Goal: Information Seeking & Learning: Check status

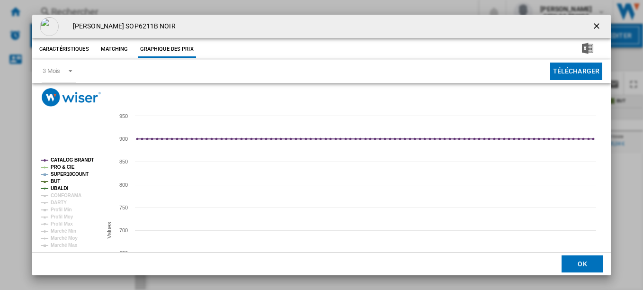
click at [592, 25] on ng-md-icon "getI18NText('BUTTONS.CLOSE_DIALOG')" at bounding box center [597, 26] width 11 height 11
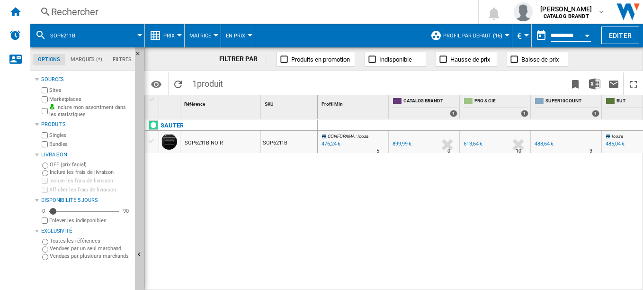
click at [63, 10] on div "Rechercher" at bounding box center [252, 11] width 403 height 13
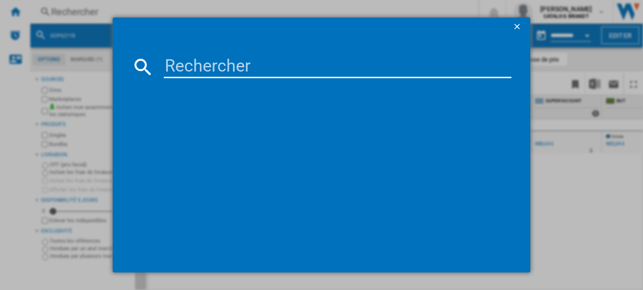
click at [192, 70] on input at bounding box center [338, 66] width 348 height 23
type input "BOP2010B"
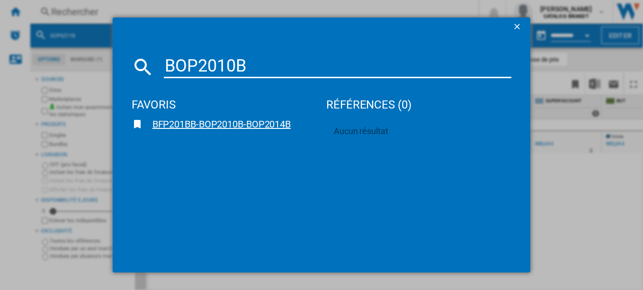
click at [198, 123] on span "BFP201BB-BOP2010B-BOP2014B" at bounding box center [230, 123] width 174 height 13
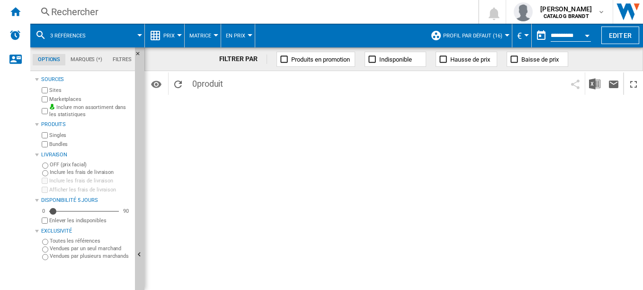
click at [122, 10] on div "Rechercher" at bounding box center [252, 11] width 403 height 13
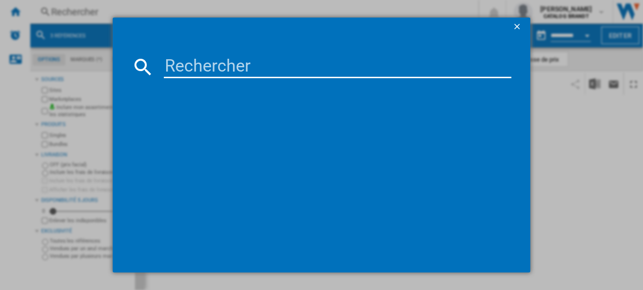
click at [188, 65] on input at bounding box center [338, 66] width 348 height 23
type input "BOP2010B"
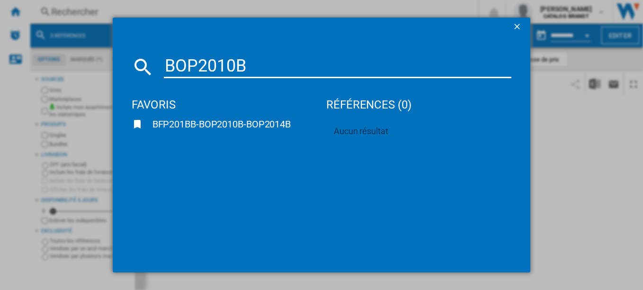
click at [520, 25] on ng-md-icon "getI18NText('BUTTONS.CLOSE_DIALOG')" at bounding box center [517, 27] width 11 height 11
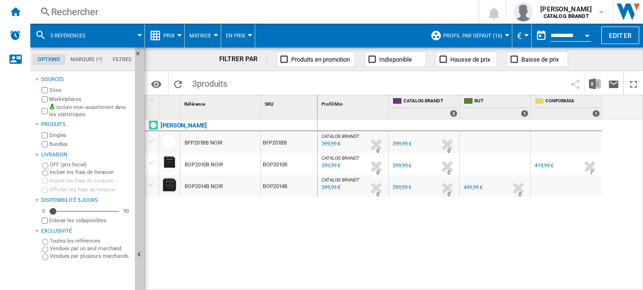
click at [109, 10] on div "Rechercher" at bounding box center [252, 11] width 403 height 13
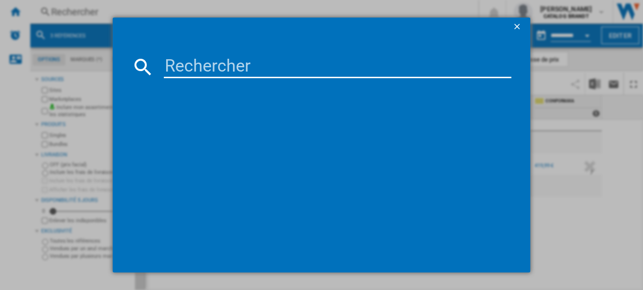
click at [248, 67] on input at bounding box center [338, 66] width 348 height 23
type input "BOP2010B"
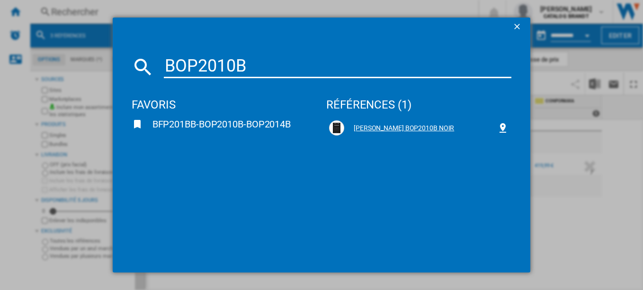
click at [394, 125] on div "BRANDT BOP2010B NOIR" at bounding box center [420, 128] width 153 height 9
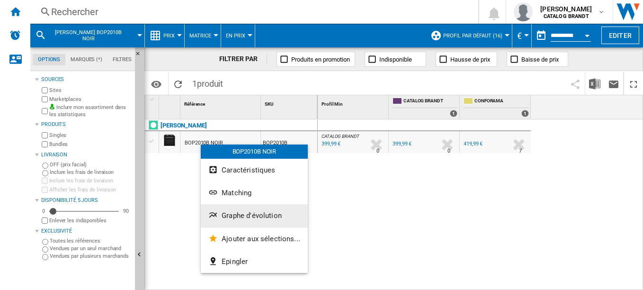
click at [257, 215] on span "Graphe d'évolution" at bounding box center [252, 215] width 60 height 9
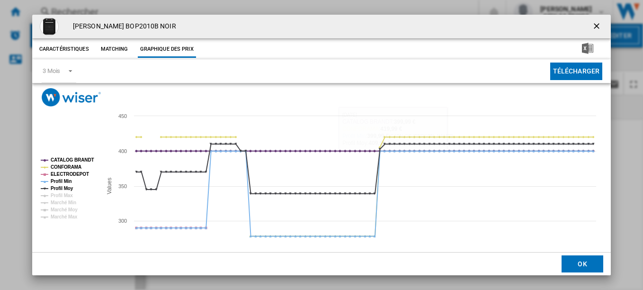
click at [592, 22] on ng-md-icon "getI18NText('BUTTONS.CLOSE_DIALOG')" at bounding box center [597, 26] width 11 height 11
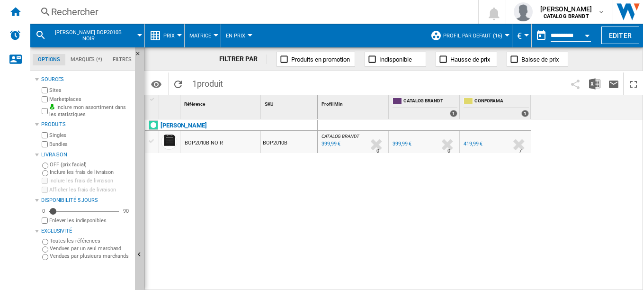
click at [82, 9] on div "Rechercher" at bounding box center [252, 11] width 403 height 13
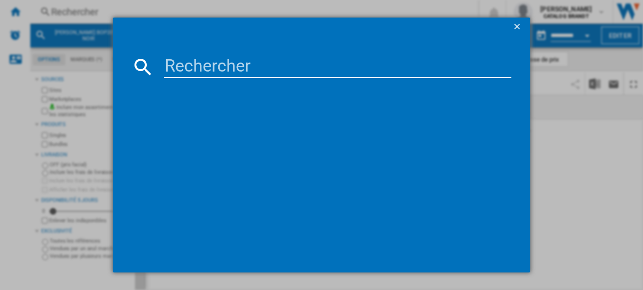
click at [219, 69] on input at bounding box center [338, 66] width 348 height 23
type input "BOP2014B"
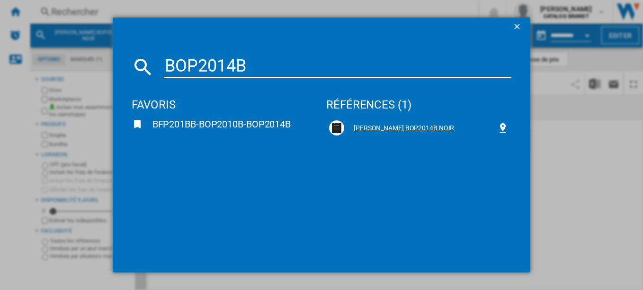
click at [403, 128] on div "BRANDT BOP2014B NOIR" at bounding box center [420, 128] width 153 height 9
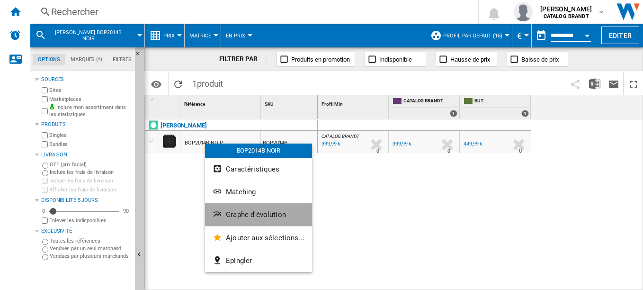
click at [264, 211] on span "Graphe d'évolution" at bounding box center [256, 214] width 60 height 9
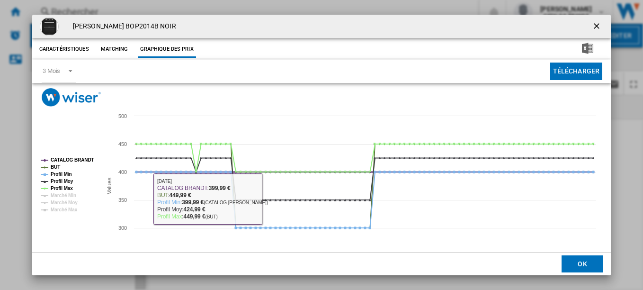
click at [70, 159] on tspan "CATALOG BRANDT" at bounding box center [73, 159] width 44 height 5
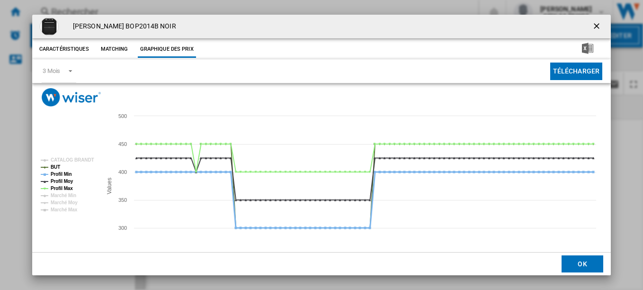
click at [67, 174] on tspan "Profil Min" at bounding box center [61, 173] width 21 height 5
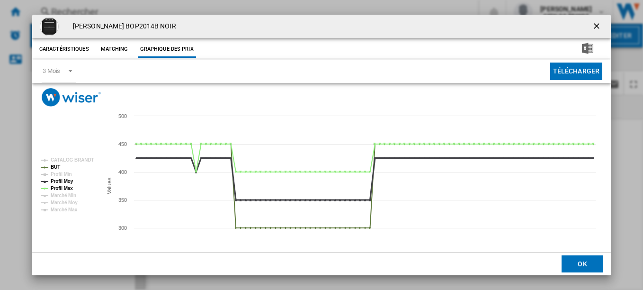
click at [67, 179] on tspan "Profil Moy" at bounding box center [62, 181] width 23 height 5
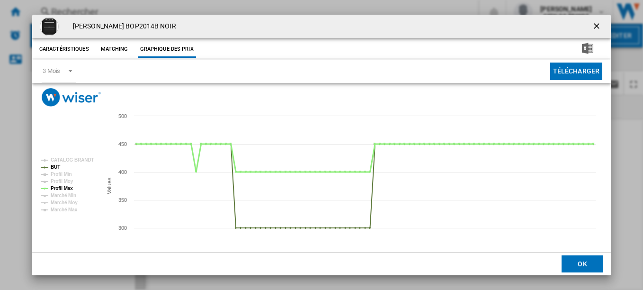
click at [66, 187] on tspan "Profil Max" at bounding box center [62, 188] width 22 height 5
